Goal: Unclear

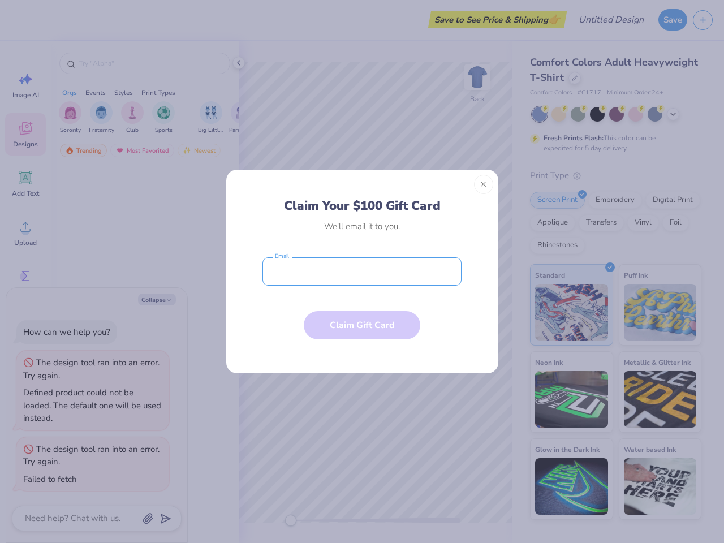
type textarea "x"
click at [362, 272] on input "email" at bounding box center [361, 271] width 199 height 28
click at [484, 184] on button "Close" at bounding box center [483, 184] width 19 height 19
